Goal: Information Seeking & Learning: Find contact information

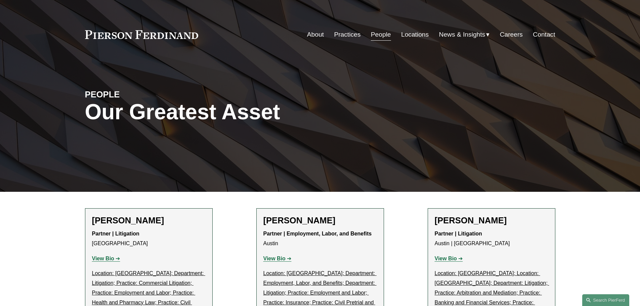
click at [342, 34] on link "Practices" at bounding box center [347, 34] width 27 height 13
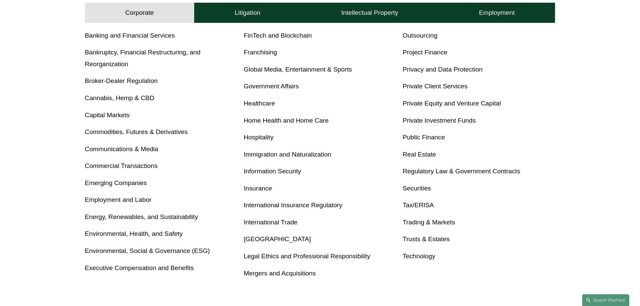
scroll to position [302, 0]
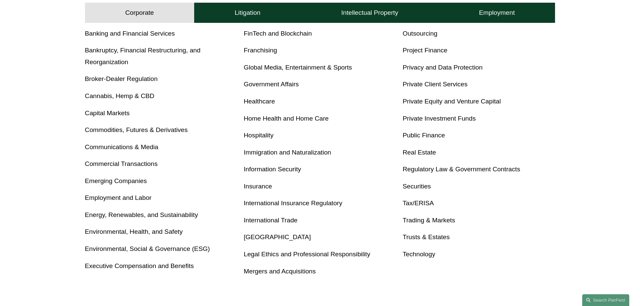
click at [290, 36] on link "FinTech and Blockchain" at bounding box center [278, 33] width 68 height 7
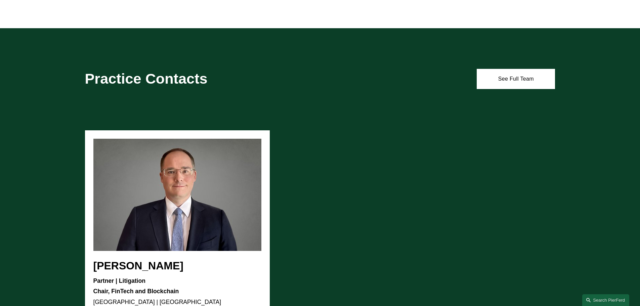
scroll to position [504, 0]
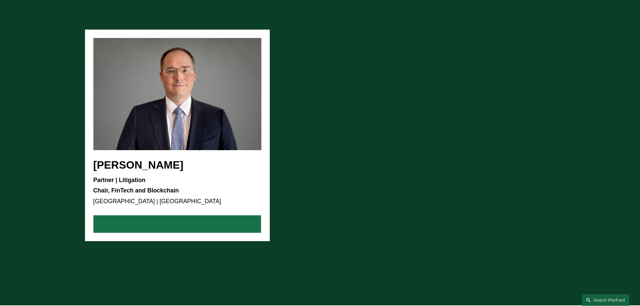
click at [160, 222] on link "View Bio" at bounding box center [177, 223] width 168 height 17
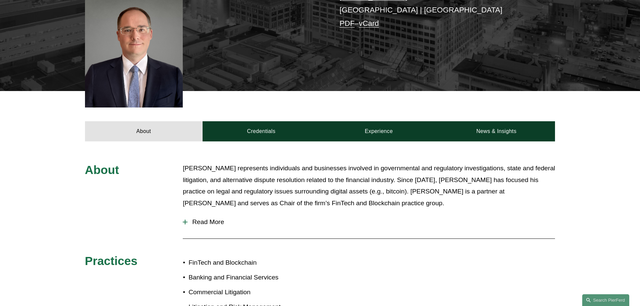
scroll to position [202, 0]
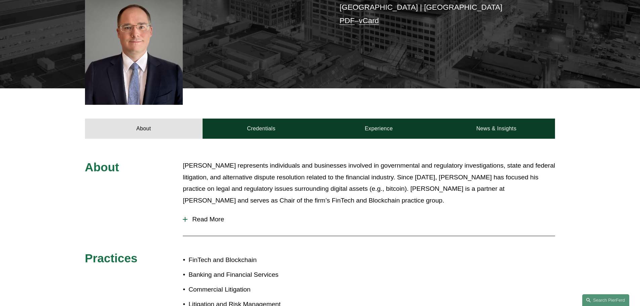
click at [211, 216] on span "Read More" at bounding box center [371, 219] width 368 height 7
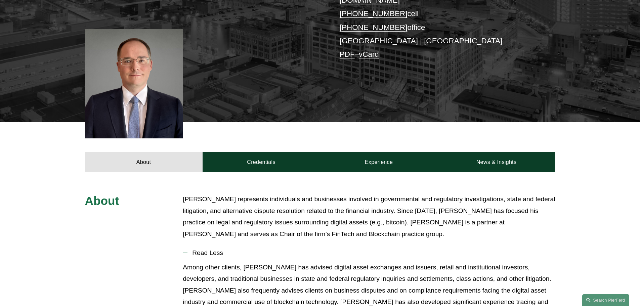
scroll to position [0, 0]
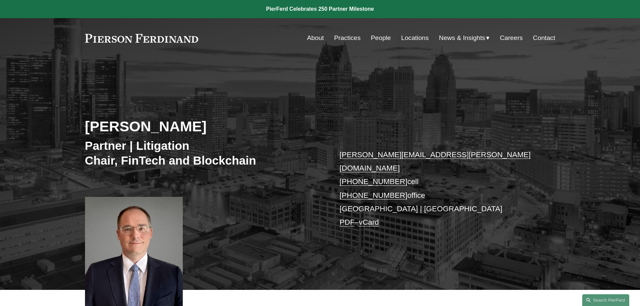
click at [378, 39] on link "People" at bounding box center [381, 38] width 20 height 13
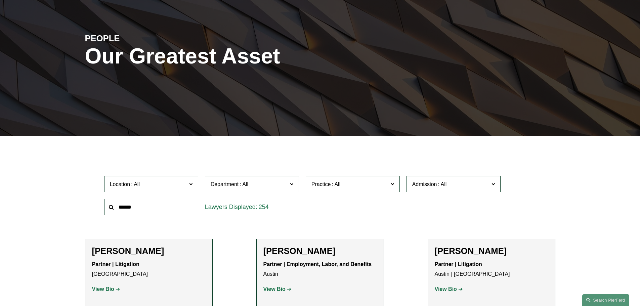
scroll to position [67, 0]
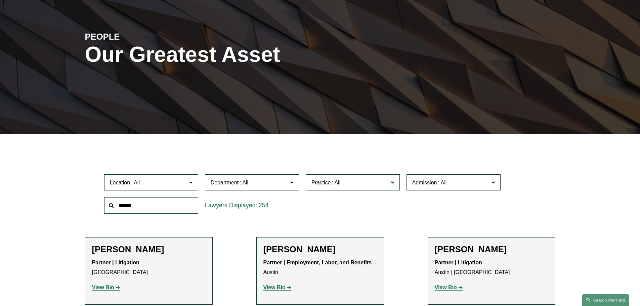
click at [154, 210] on input "text" at bounding box center [151, 205] width 94 height 16
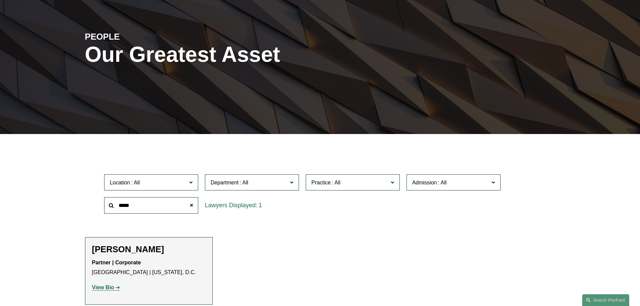
type input "*****"
click at [108, 288] on strong "View Bio" at bounding box center [103, 288] width 22 height 6
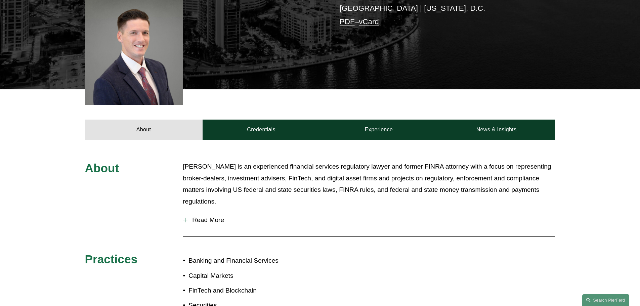
scroll to position [202, 0]
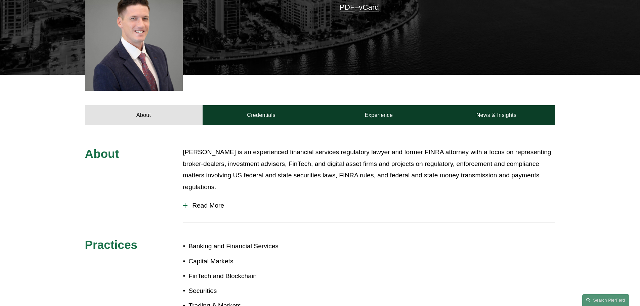
click at [217, 202] on span "Read More" at bounding box center [371, 205] width 368 height 7
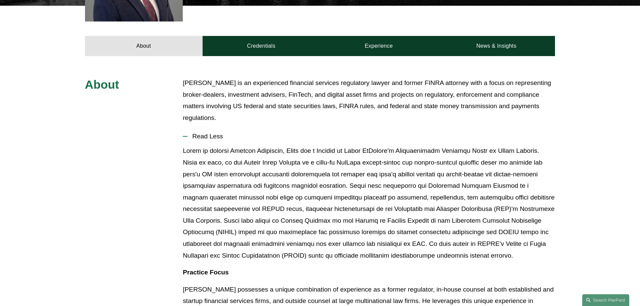
scroll to position [269, 0]
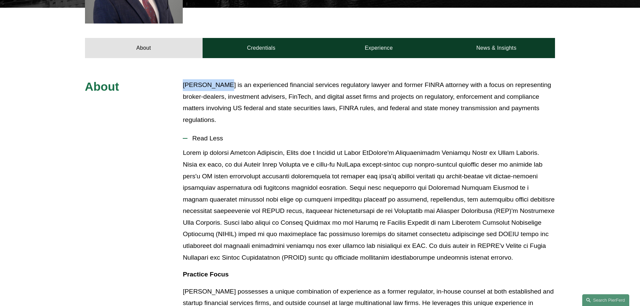
drag, startPoint x: 181, startPoint y: 77, endPoint x: 222, endPoint y: 79, distance: 41.0
